Goal: Submit feedback/report problem: Submit feedback/report problem

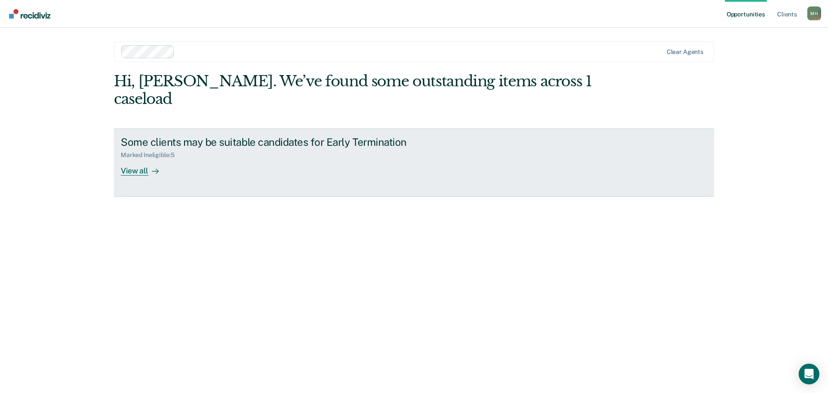
click at [125, 159] on div "View all" at bounding box center [145, 167] width 48 height 17
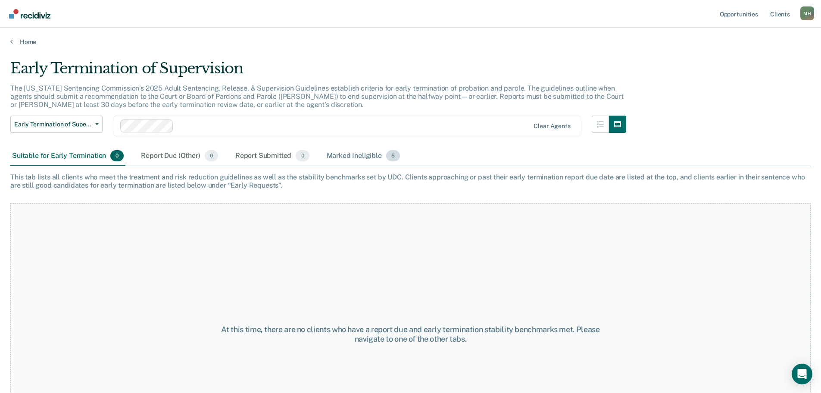
click at [354, 153] on div "Marked Ineligible 5" at bounding box center [363, 156] width 77 height 19
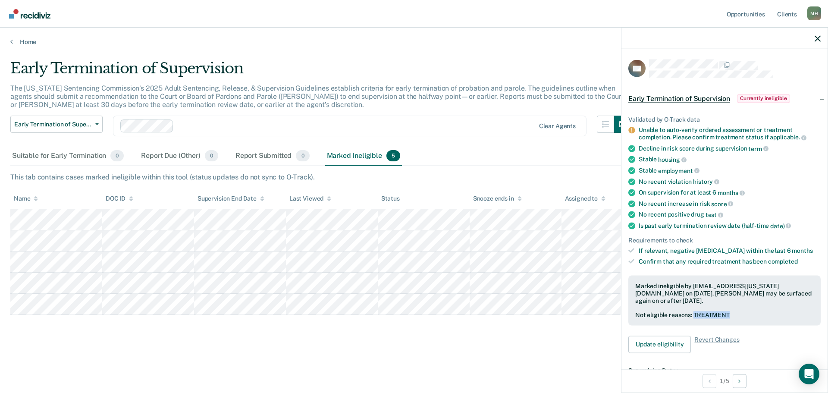
drag, startPoint x: 694, startPoint y: 314, endPoint x: 750, endPoint y: 312, distance: 56.1
click at [750, 312] on div "Not eligible reasons: TREATMENT" at bounding box center [724, 314] width 178 height 7
click at [682, 341] on button "Update eligibility" at bounding box center [659, 343] width 63 height 17
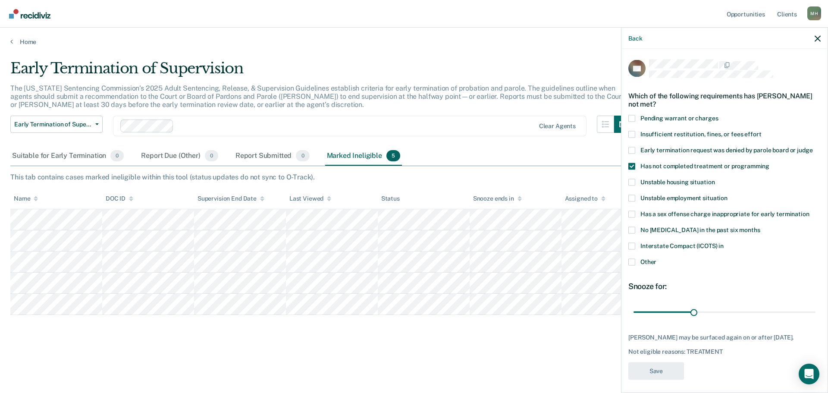
click at [650, 260] on span "Other" at bounding box center [648, 261] width 16 height 7
click at [656, 258] on input "Other" at bounding box center [656, 258] width 0 height 0
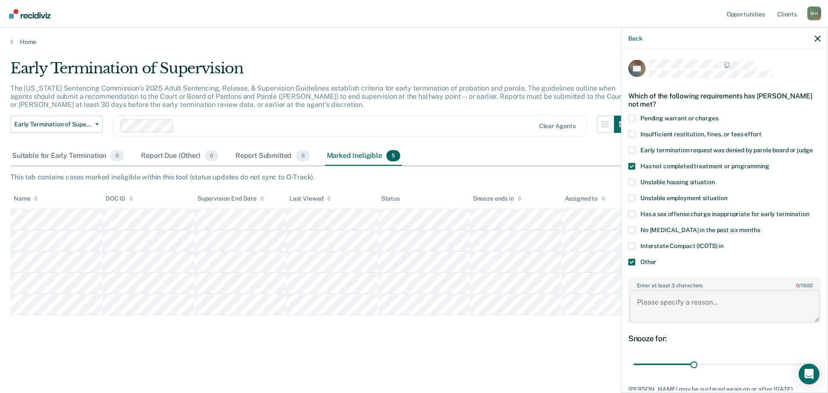
click at [652, 298] on textarea "Enter at least 3 characters 0 / 1600" at bounding box center [724, 306] width 191 height 32
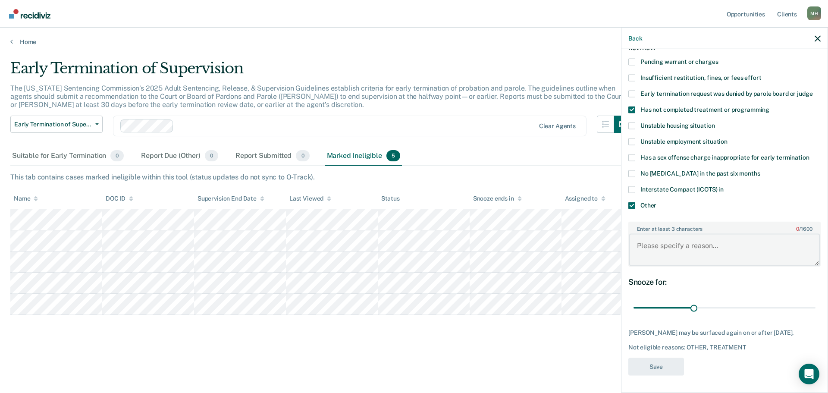
scroll to position [63, 0]
type textarea "Will complete his DV treatment in October."
click at [650, 361] on button "Save" at bounding box center [656, 366] width 56 height 18
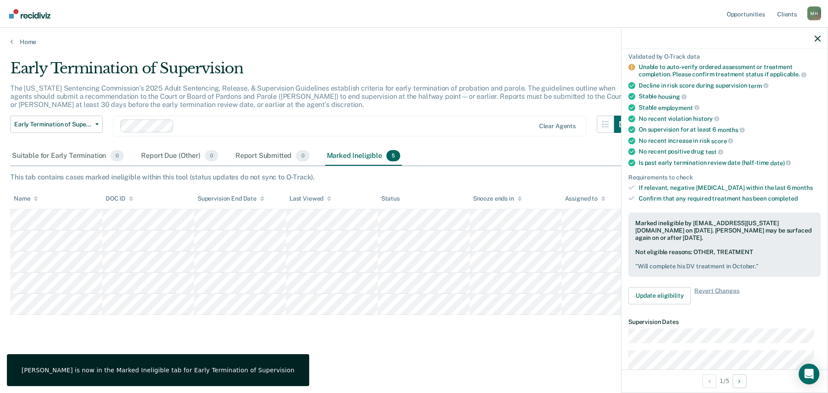
click at [440, 348] on div "Early Termination of Supervision The [US_STATE] Sentencing Commission’s 2025 Ad…" at bounding box center [413, 207] width 807 height 296
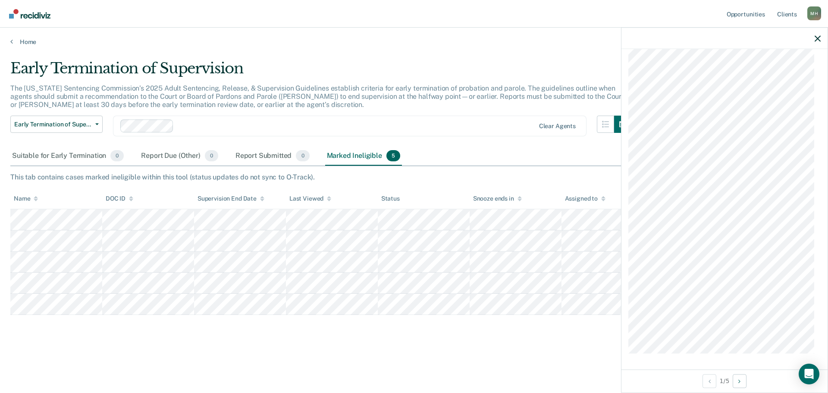
scroll to position [703, 0]
click at [818, 40] on icon "button" at bounding box center [817, 38] width 6 height 6
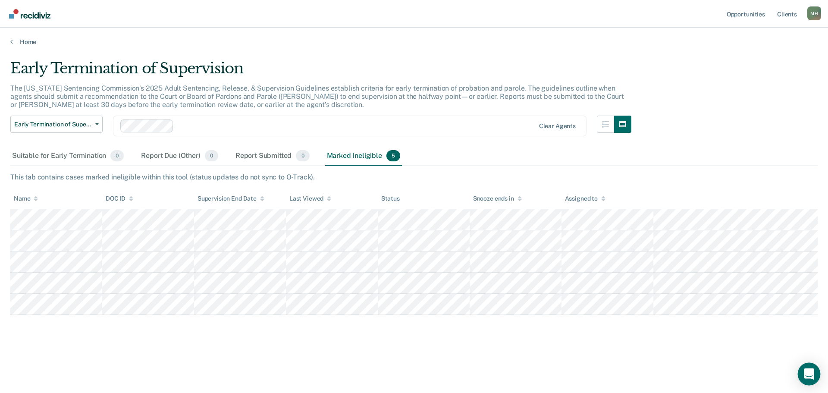
click at [805, 379] on div "Open Intercom Messenger" at bounding box center [808, 374] width 23 height 23
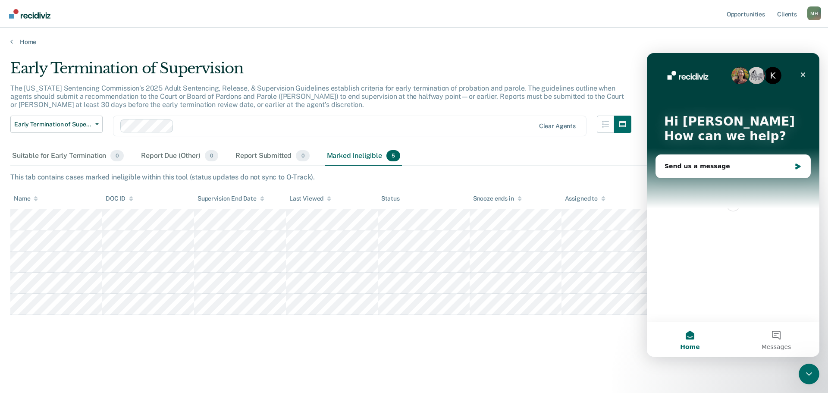
scroll to position [0, 0]
click at [770, 336] on button "Messages" at bounding box center [776, 339] width 86 height 34
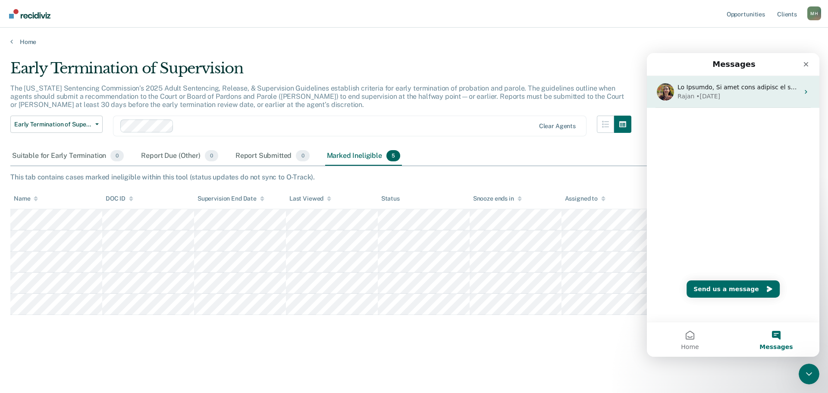
click at [732, 97] on div "Rajan • [DATE]" at bounding box center [738, 96] width 122 height 9
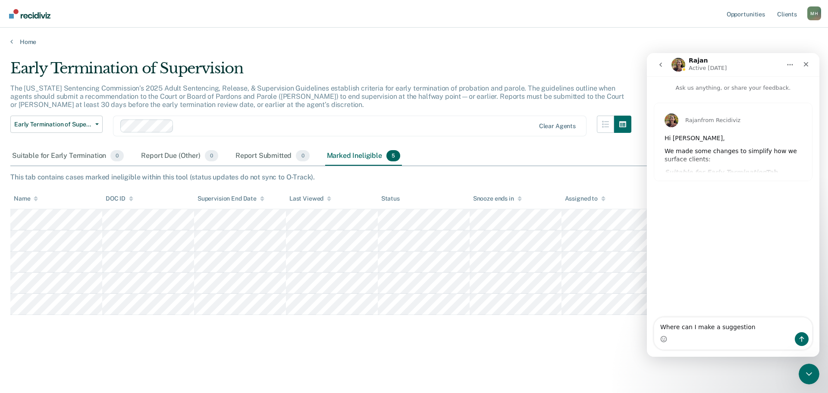
type textarea "Where can I make a suggestion?"
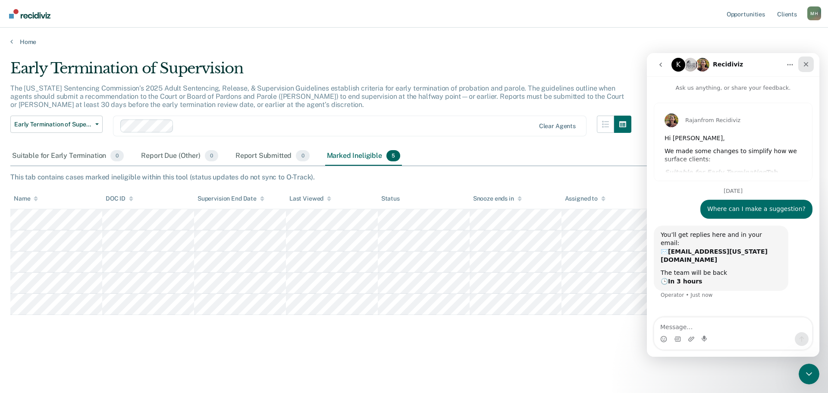
click at [800, 63] on div "Close" at bounding box center [806, 64] width 16 height 16
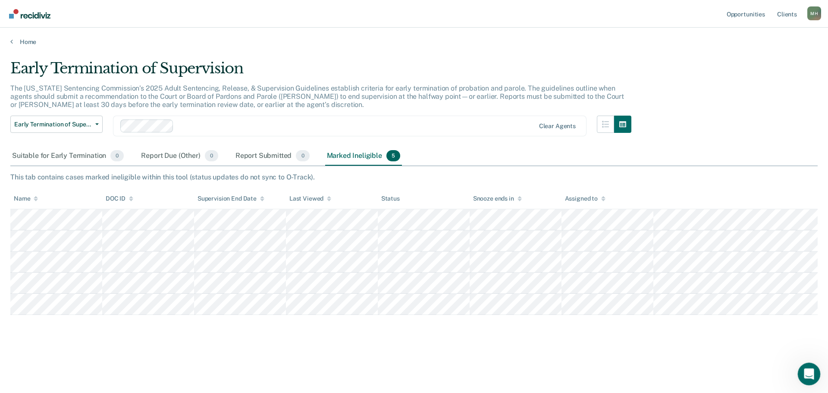
click at [811, 369] on icon "Open Intercom Messenger" at bounding box center [807, 373] width 14 height 14
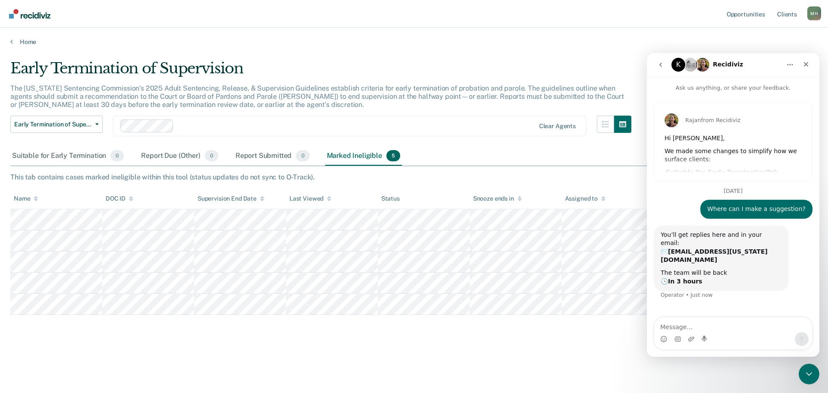
click at [662, 67] on icon "go back" at bounding box center [660, 64] width 7 height 7
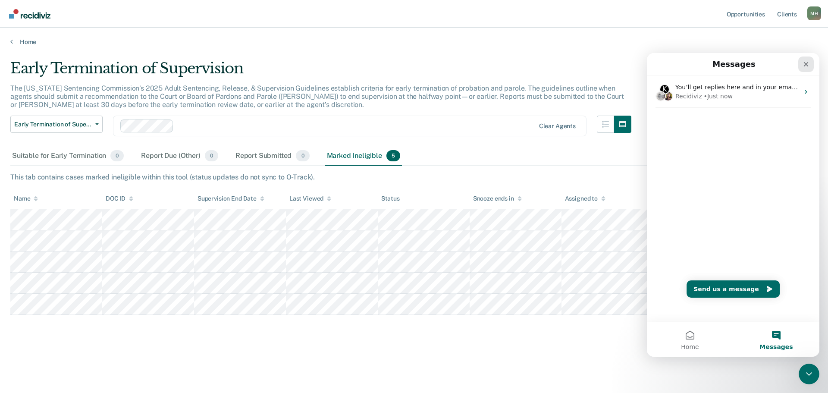
click at [801, 71] on div "Close" at bounding box center [806, 64] width 16 height 16
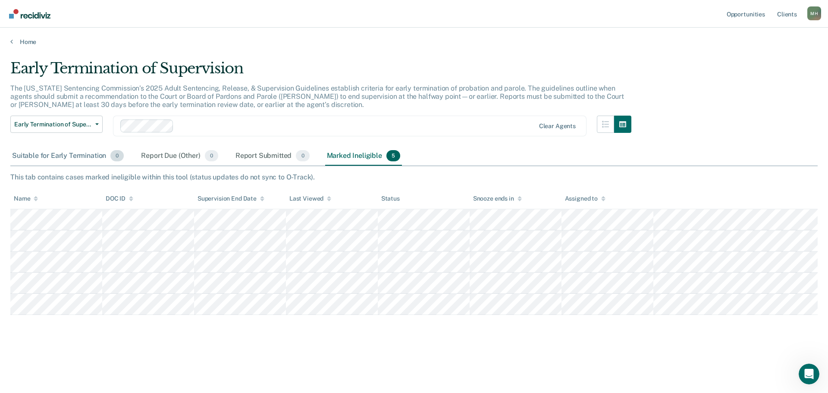
click at [37, 156] on div "Suitable for Early Termination 0" at bounding box center [67, 156] width 115 height 19
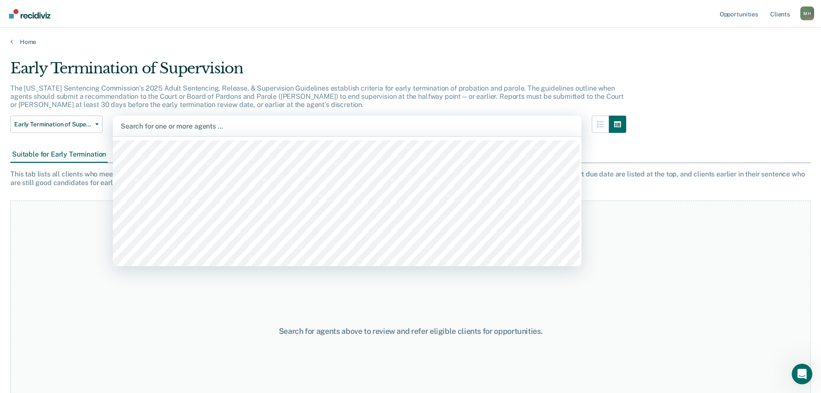
click at [192, 124] on div at bounding box center [347, 126] width 453 height 10
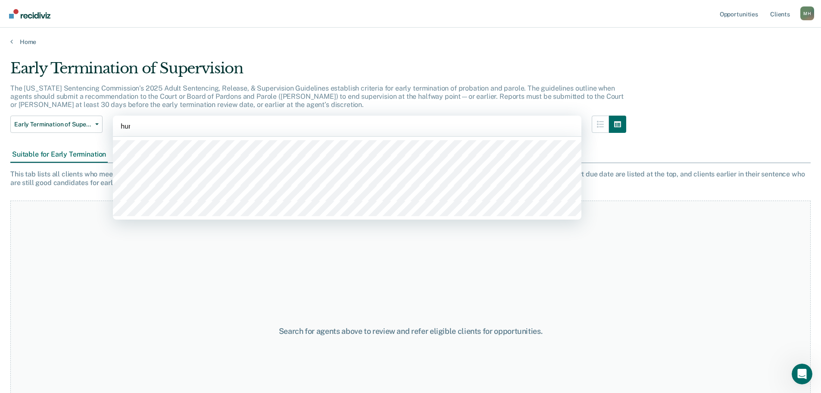
type input "[PERSON_NAME]"
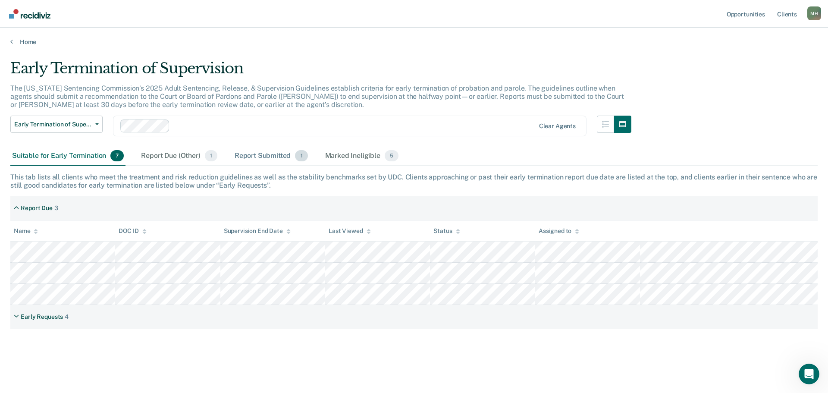
click at [256, 153] on div "Report Submitted 1" at bounding box center [271, 156] width 77 height 19
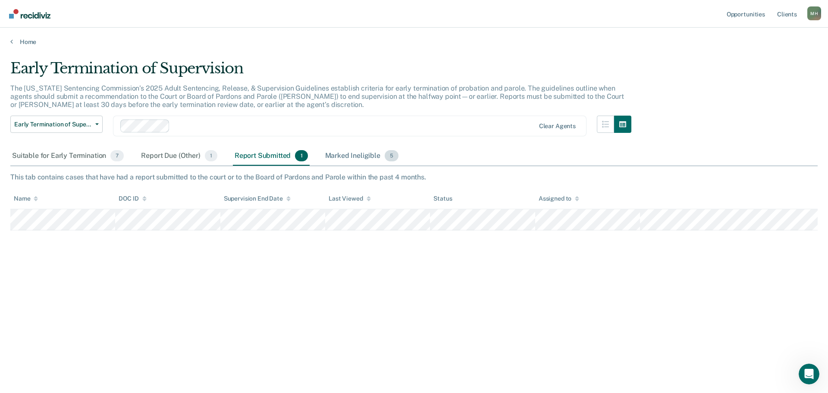
click at [353, 150] on div "Marked Ineligible 5" at bounding box center [361, 156] width 77 height 19
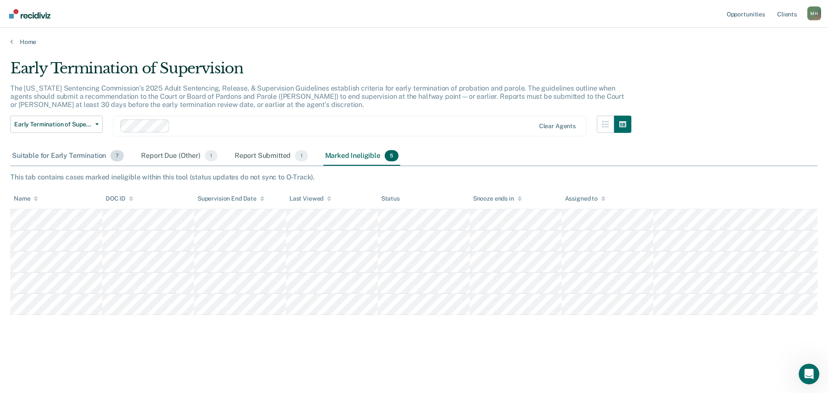
click at [79, 156] on div "Suitable for Early Termination 7" at bounding box center [67, 156] width 115 height 19
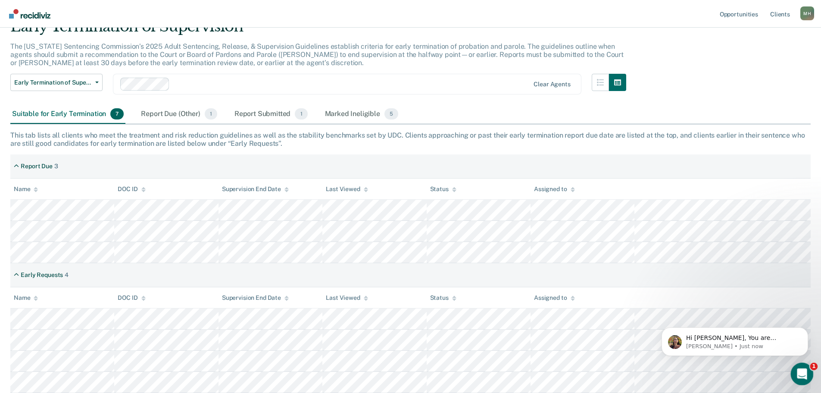
click at [809, 376] on div "Open Intercom Messenger" at bounding box center [801, 372] width 28 height 28
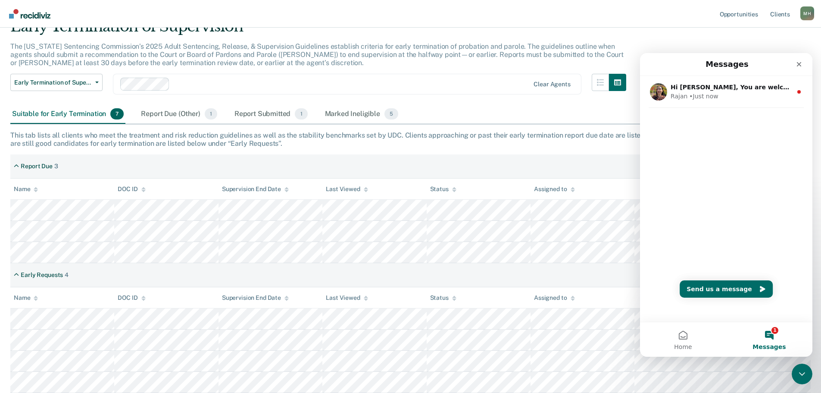
click at [774, 332] on button "1 Messages" at bounding box center [769, 339] width 86 height 34
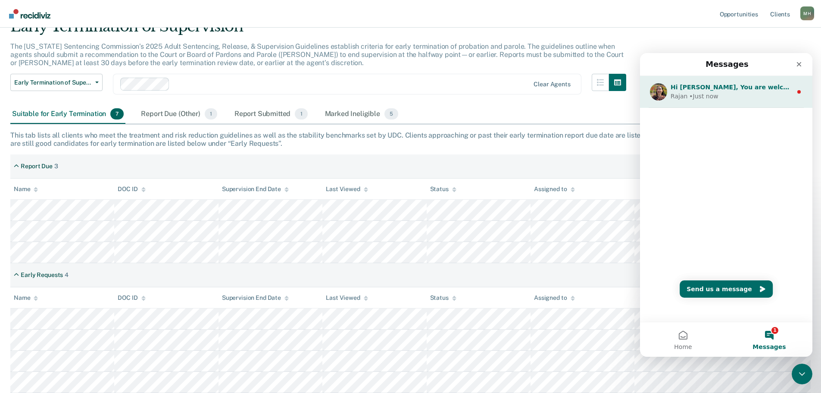
click at [739, 95] on div "[PERSON_NAME] • Just now" at bounding box center [732, 96] width 122 height 9
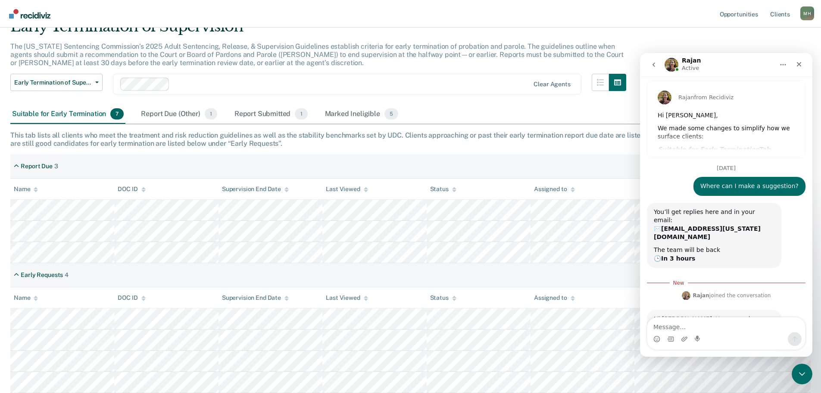
scroll to position [43, 0]
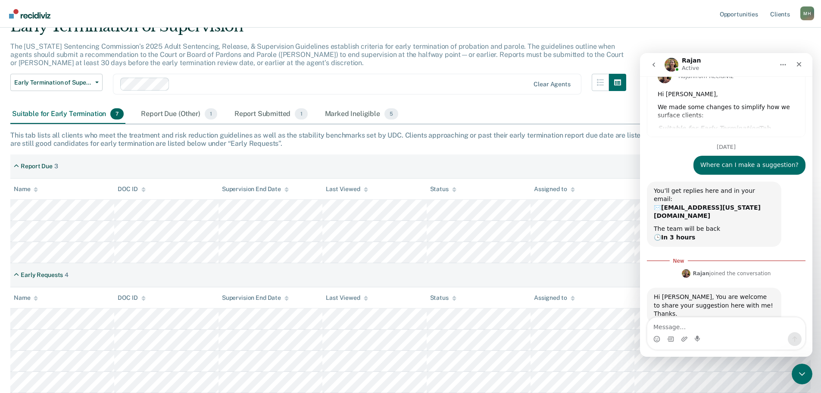
click at [662, 325] on textarea "Message…" at bounding box center [726, 324] width 158 height 15
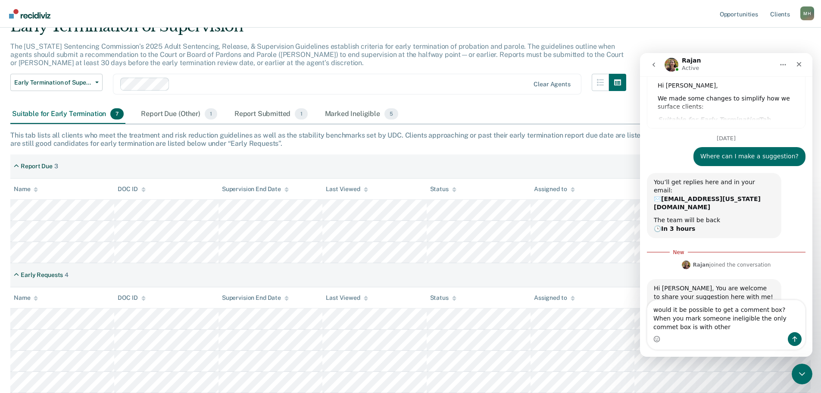
scroll to position [60, 0]
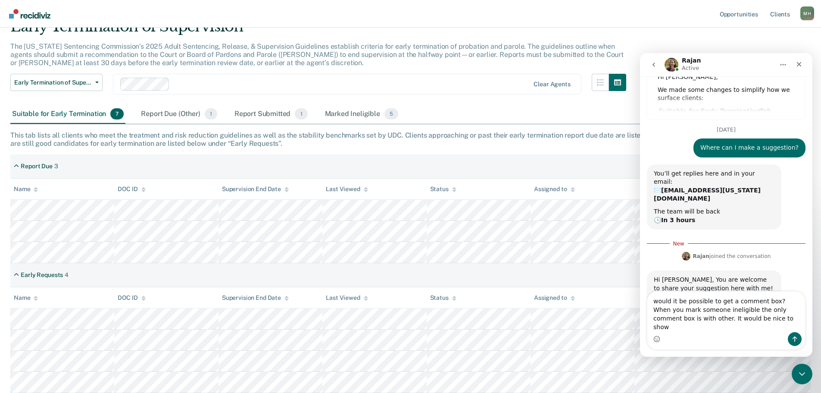
click at [754, 332] on div "Intercom messenger" at bounding box center [726, 339] width 158 height 14
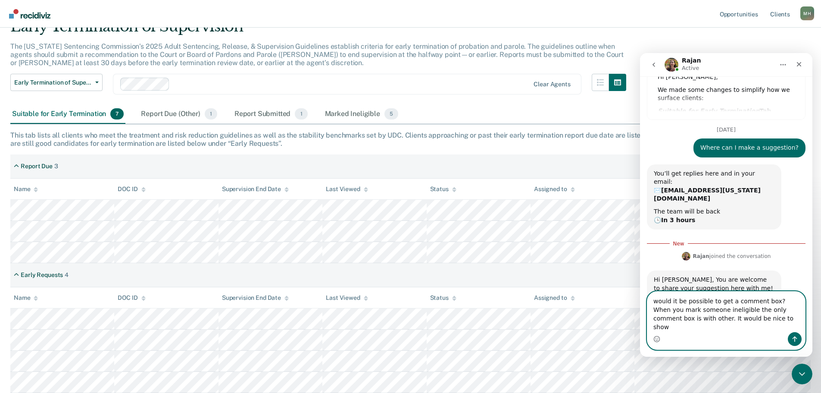
click at [754, 330] on textarea "would it be possible to get a comment box? When you mark someone ineligible the…" at bounding box center [726, 311] width 158 height 41
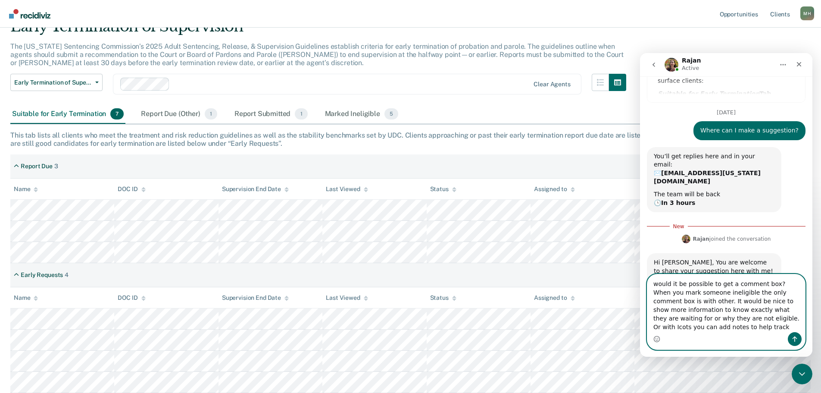
scroll to position [86, 0]
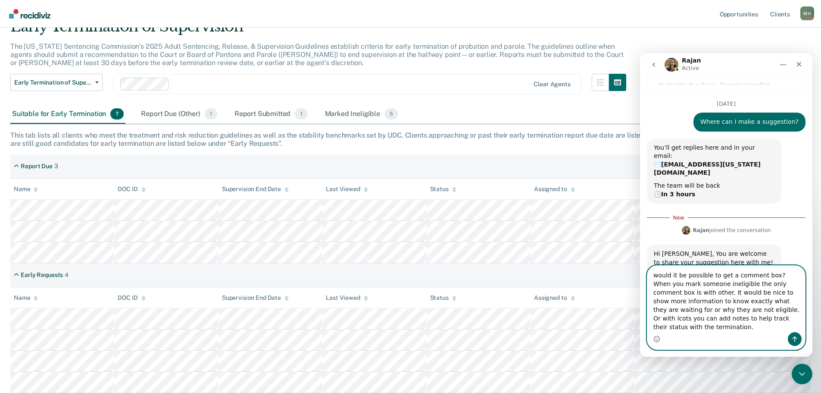
type textarea "would it be possible to get a comment box? When you mark someone ineligible the…"
click at [798, 340] on icon "Send a message…" at bounding box center [794, 338] width 7 height 7
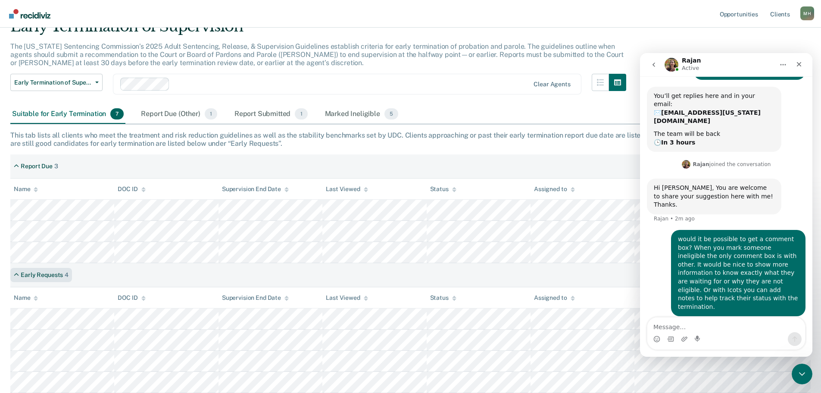
scroll to position [138, 0]
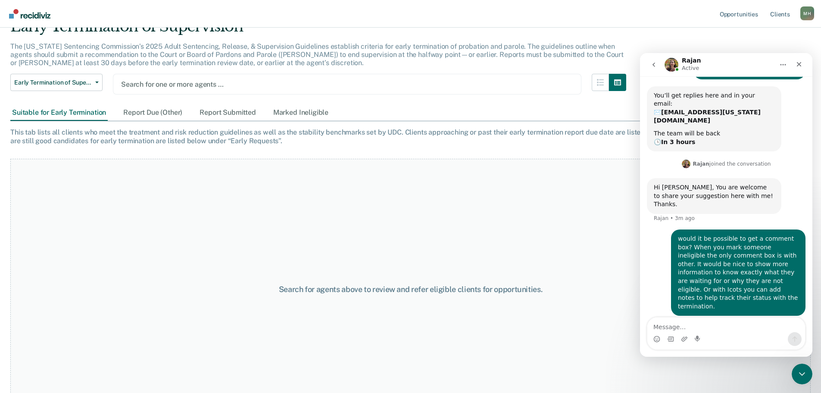
click at [162, 82] on div at bounding box center [347, 84] width 452 height 10
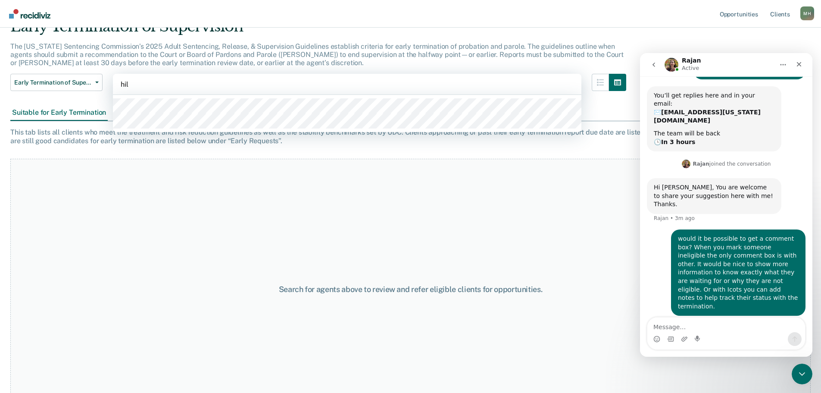
type input "hill"
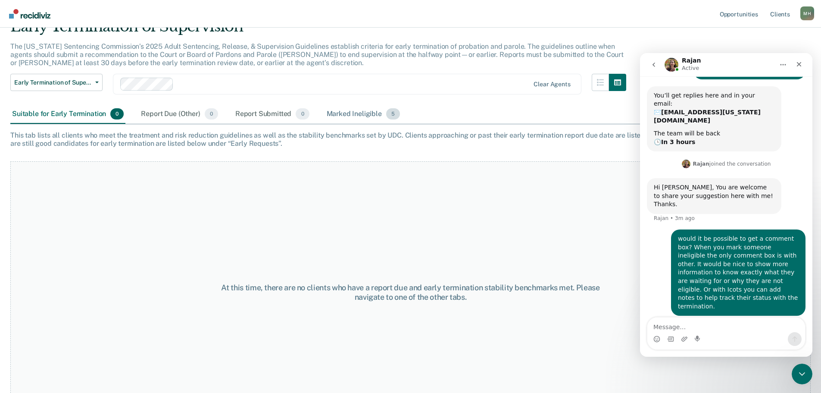
click at [349, 116] on div "Marked Ineligible 5" at bounding box center [363, 114] width 77 height 19
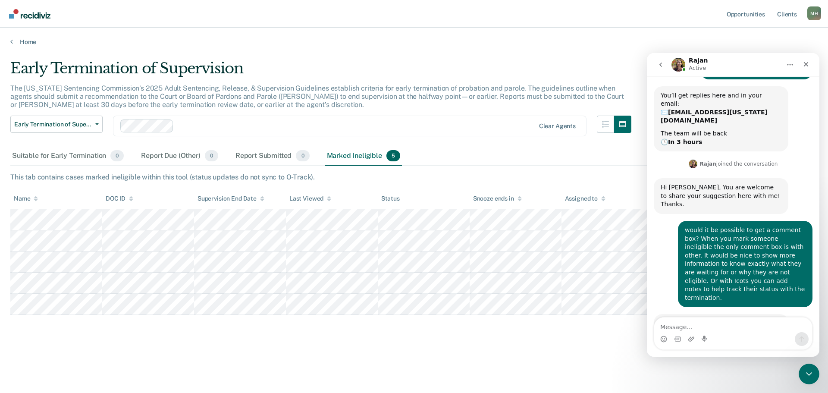
scroll to position [139, 0]
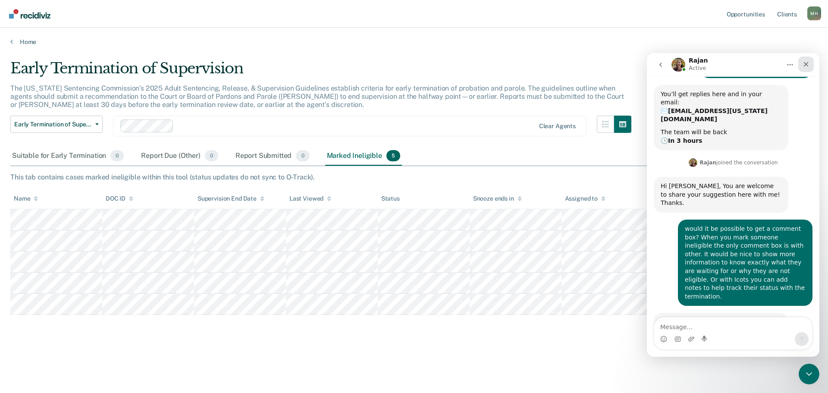
click at [804, 61] on icon "Close" at bounding box center [805, 64] width 7 height 7
